Goal: Navigation & Orientation: Find specific page/section

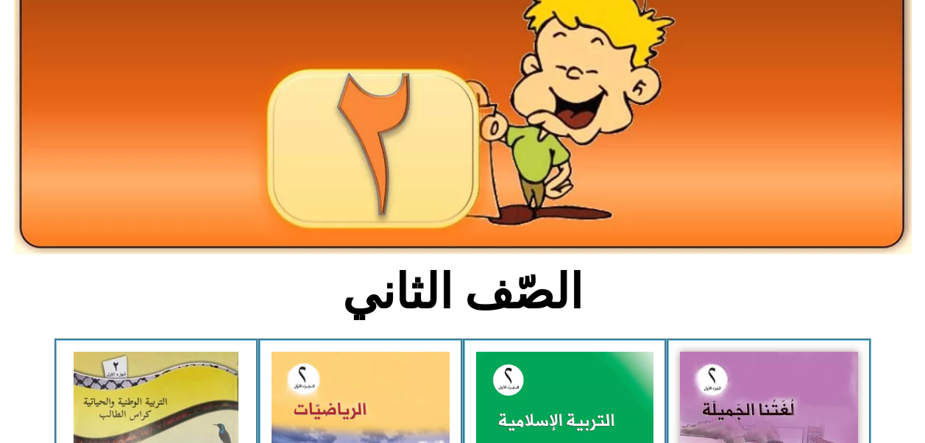
scroll to position [116, 0]
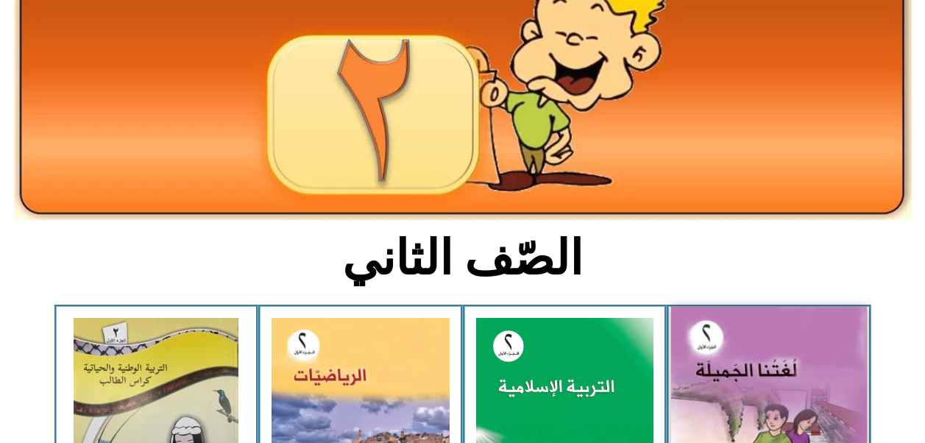
scroll to position [157, 0]
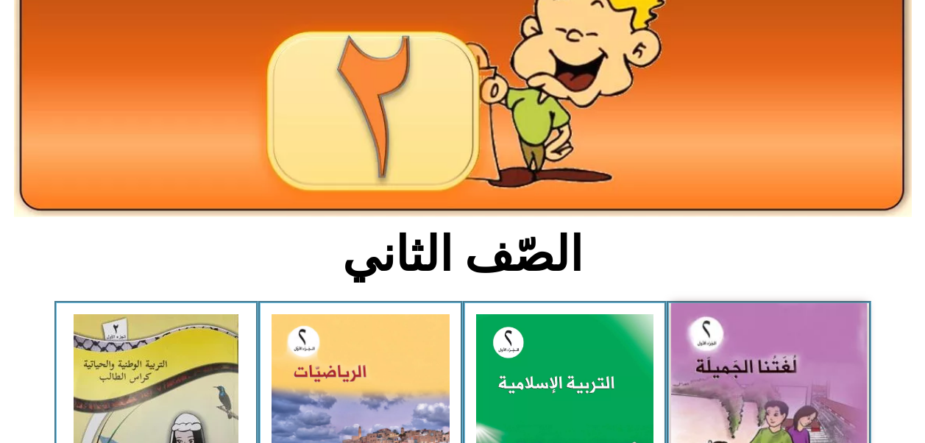
click at [560, 353] on img at bounding box center [565, 424] width 178 height 221
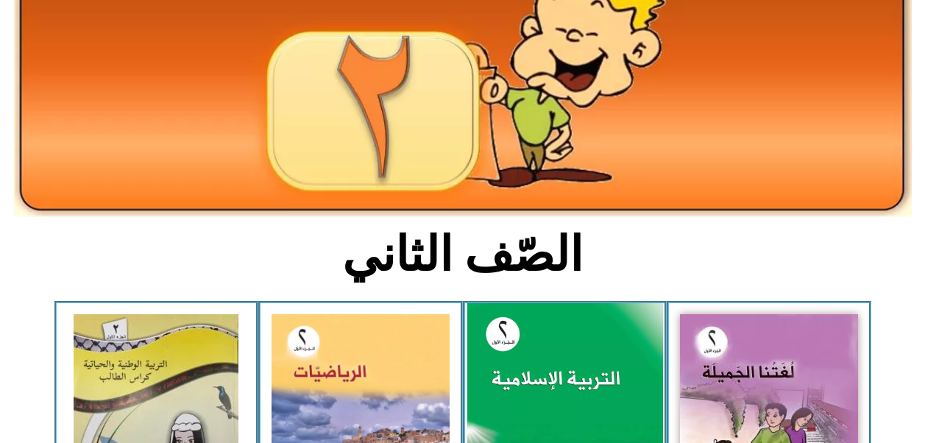
click at [720, 356] on img at bounding box center [769, 424] width 178 height 220
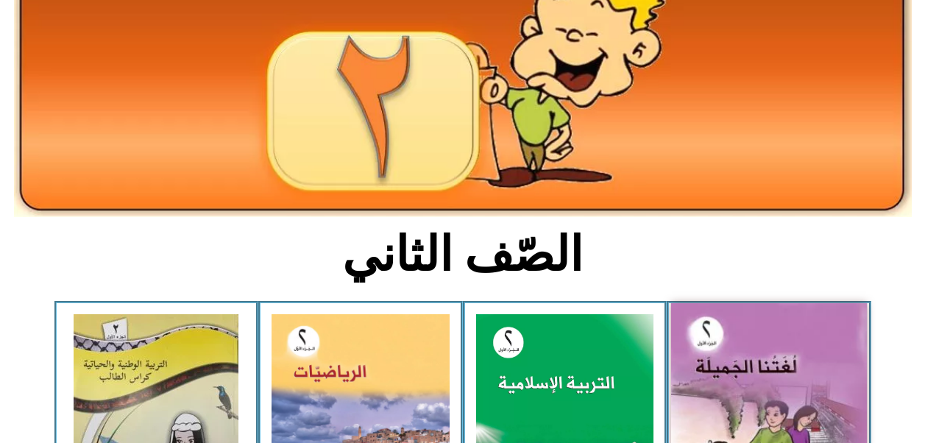
click at [717, 357] on img at bounding box center [769, 424] width 196 height 242
click at [717, 355] on img at bounding box center [769, 424] width 196 height 242
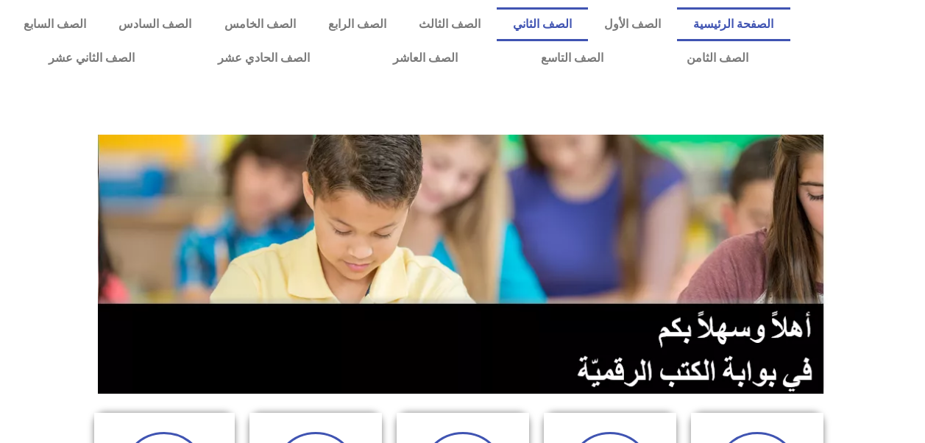
click at [570, 24] on link "الصف الثاني" at bounding box center [542, 24] width 91 height 34
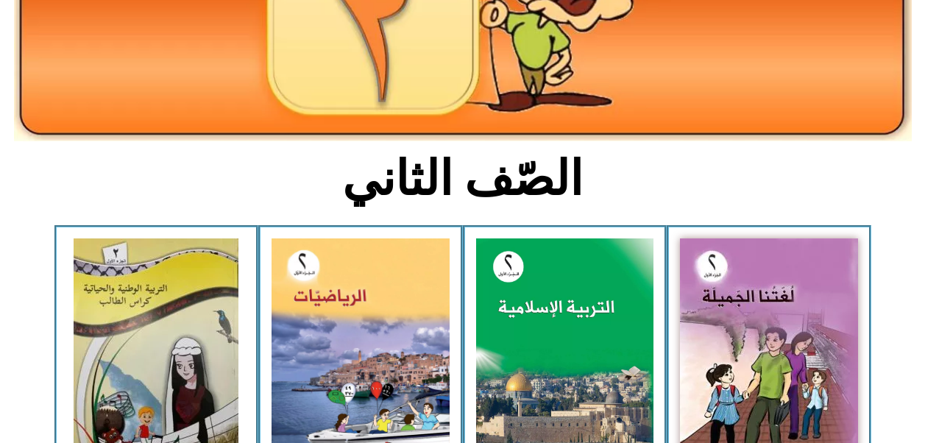
scroll to position [243, 0]
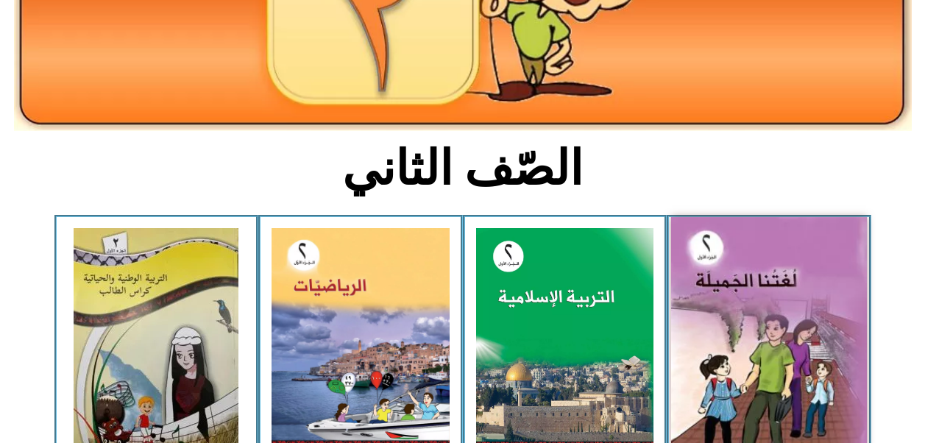
click at [744, 303] on img at bounding box center [769, 338] width 196 height 242
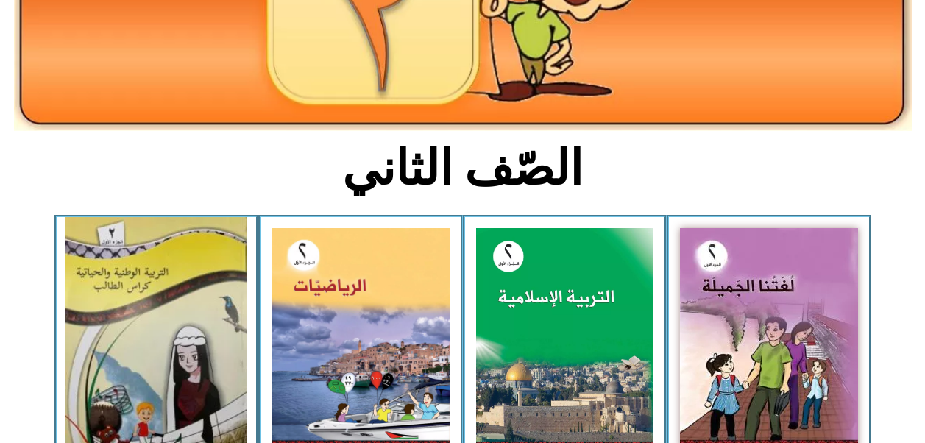
click at [192, 338] on img at bounding box center [155, 338] width 181 height 243
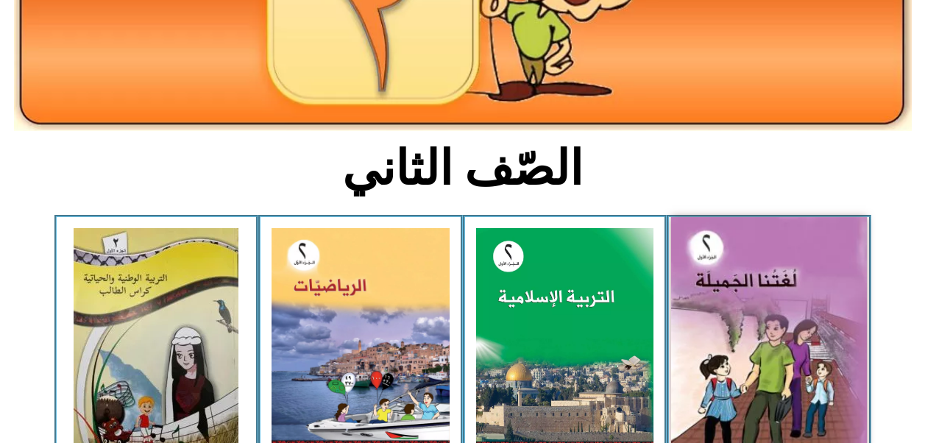
click at [734, 342] on img at bounding box center [769, 338] width 196 height 242
click at [738, 349] on img at bounding box center [769, 338] width 196 height 242
click at [742, 351] on img at bounding box center [769, 338] width 196 height 242
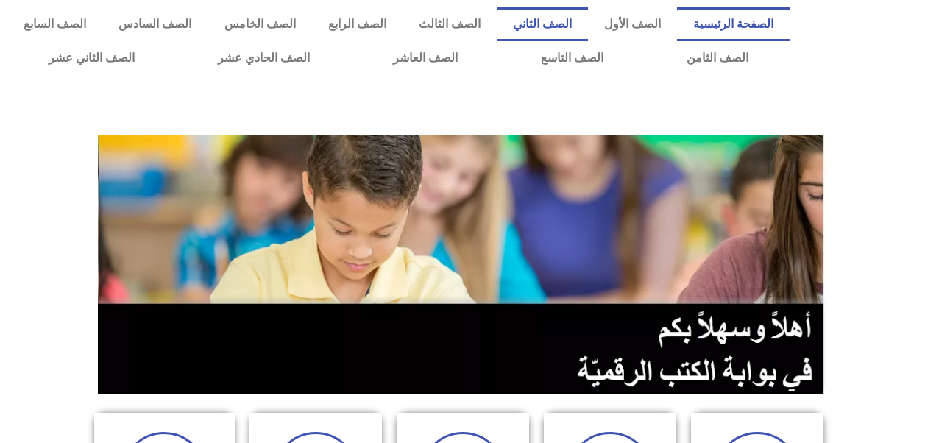
click at [580, 25] on link "الصف الثاني" at bounding box center [542, 24] width 91 height 34
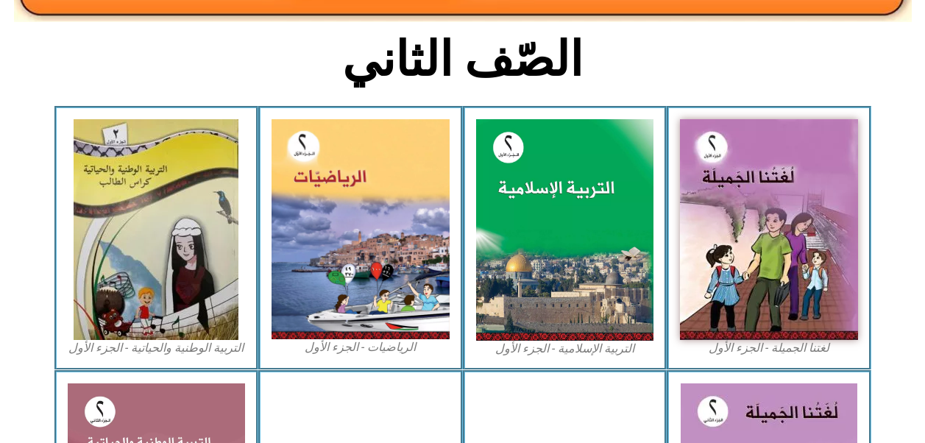
scroll to position [392, 0]
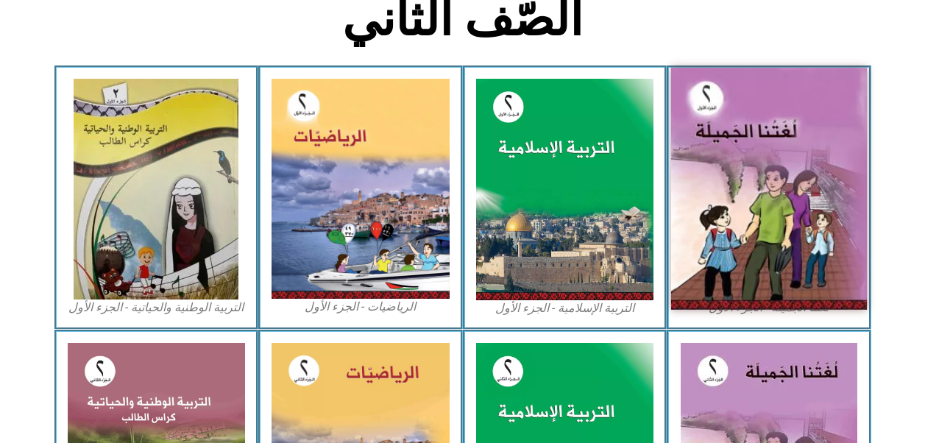
click at [723, 240] on img at bounding box center [769, 189] width 196 height 242
click at [723, 246] on img at bounding box center [769, 189] width 196 height 242
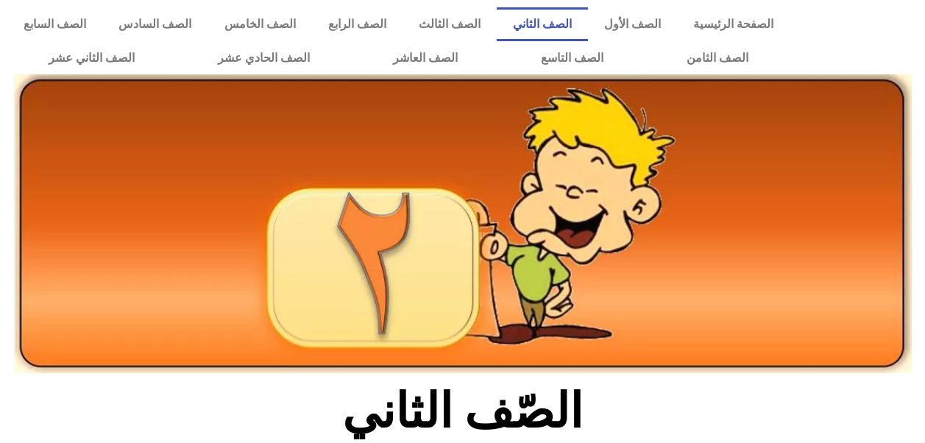
scroll to position [392, 0]
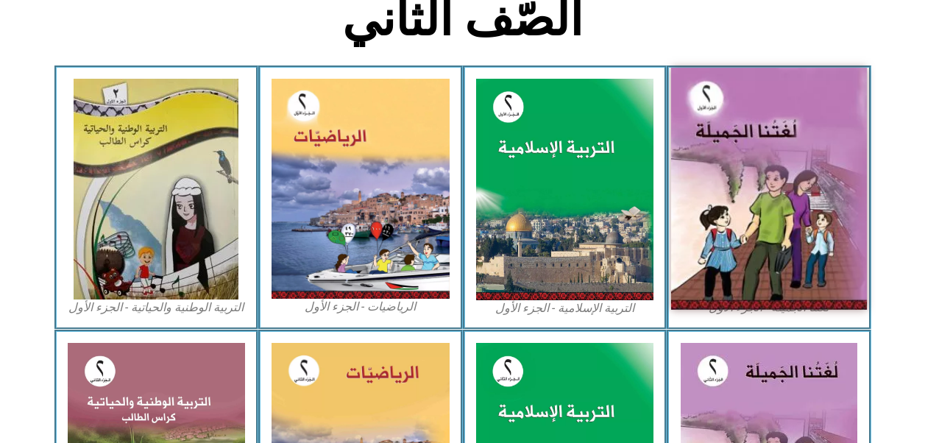
click at [723, 257] on img at bounding box center [769, 189] width 196 height 242
click at [729, 251] on img at bounding box center [769, 189] width 196 height 242
